Goal: Information Seeking & Learning: Learn about a topic

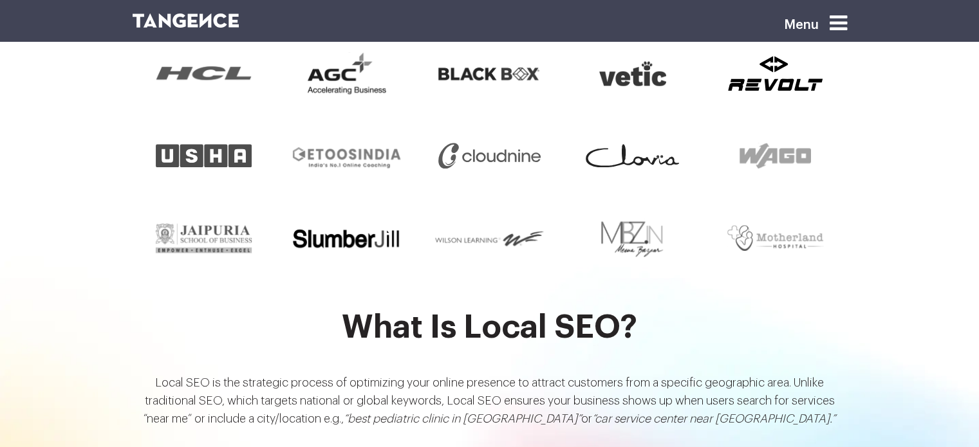
scroll to position [1203, 0]
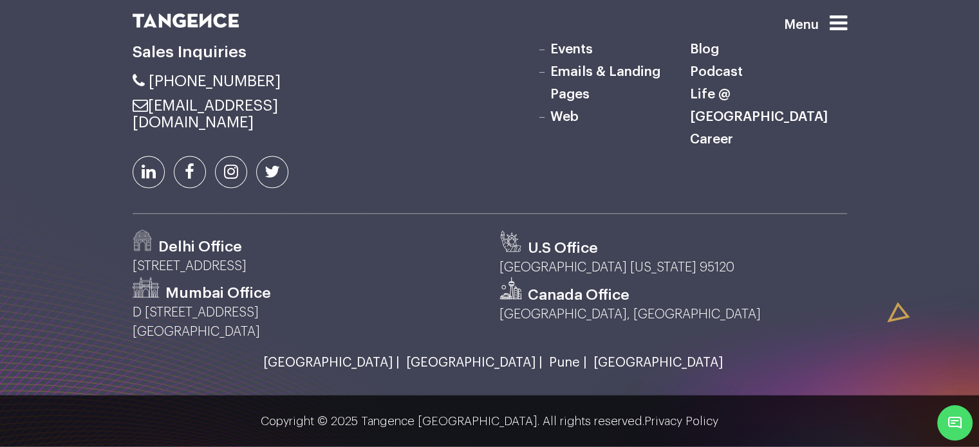
scroll to position [3027, 0]
